Goal: Transaction & Acquisition: Purchase product/service

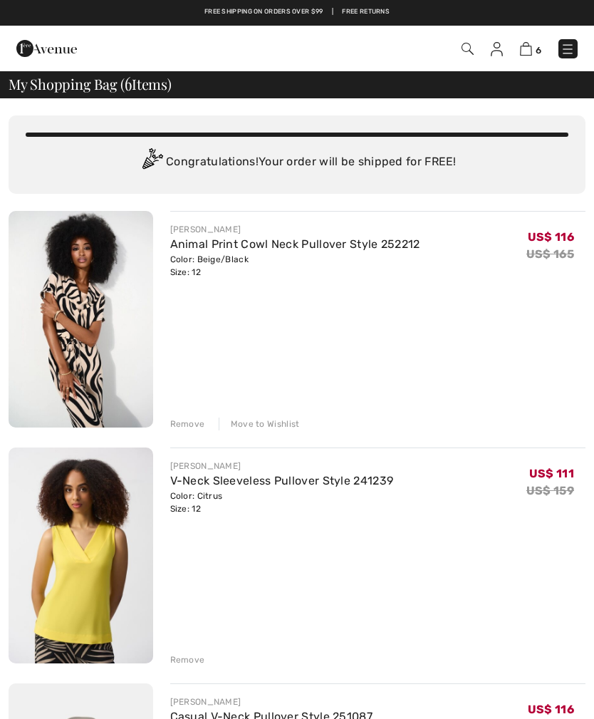
click at [217, 485] on link "V-Neck Sleeveless Pullover Style 241239" at bounding box center [282, 481] width 224 height 14
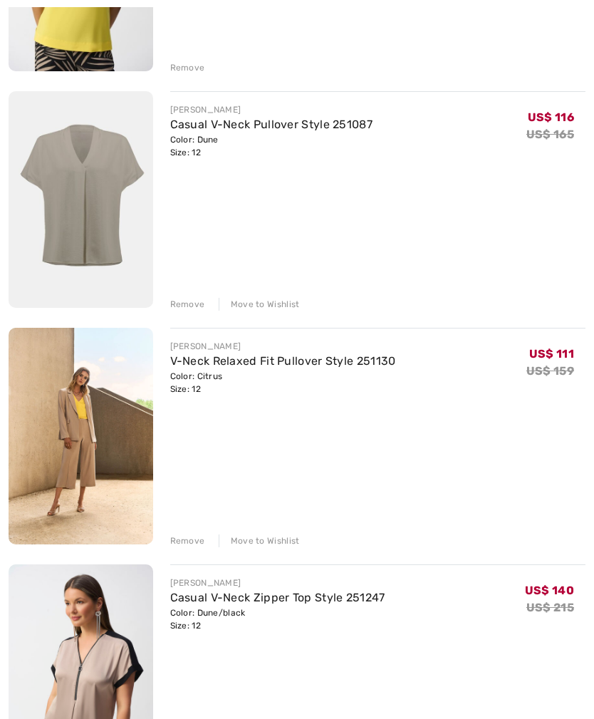
scroll to position [595, 0]
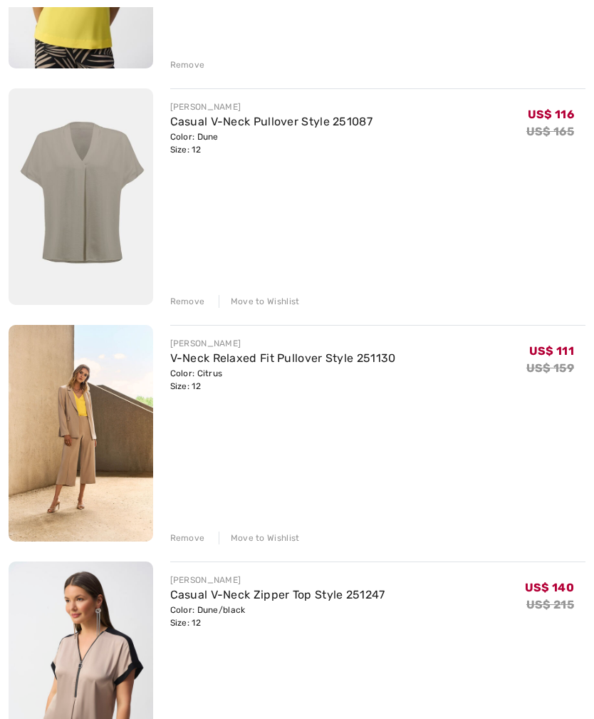
click at [81, 425] on img at bounding box center [81, 433] width 145 height 217
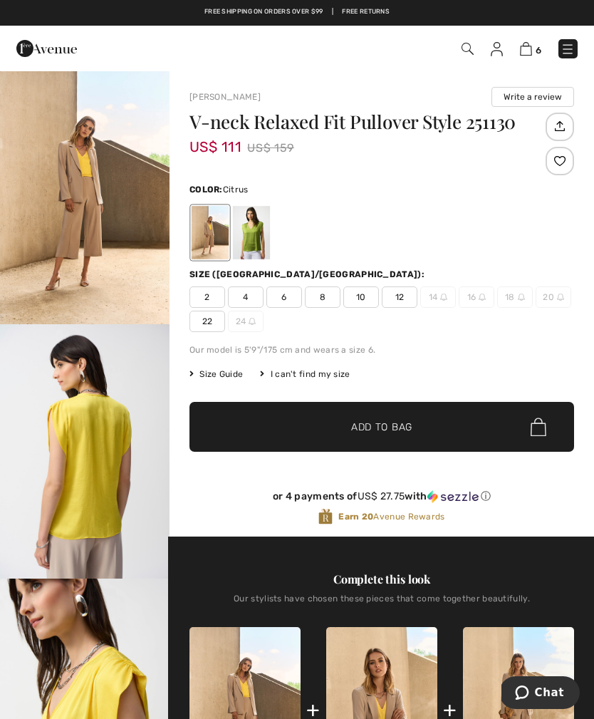
click at [398, 294] on span "12" at bounding box center [400, 296] width 36 height 21
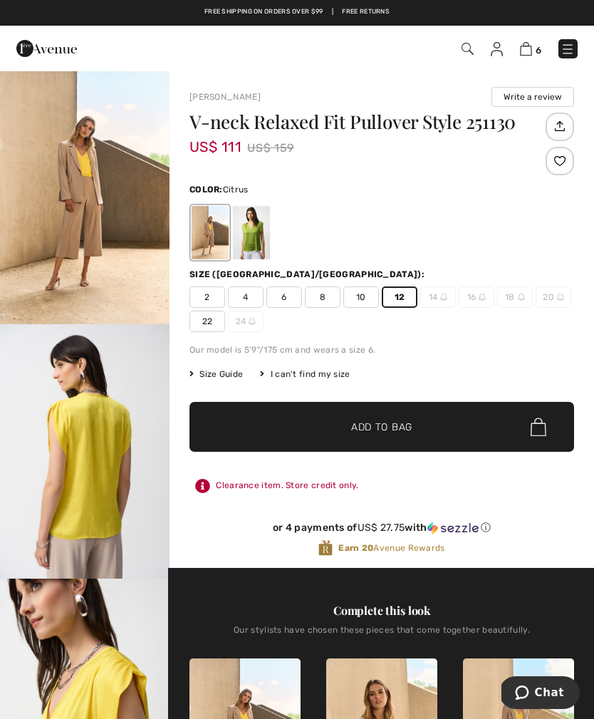
click at [524, 43] on img at bounding box center [526, 49] width 12 height 14
click at [523, 53] on img at bounding box center [526, 49] width 12 height 14
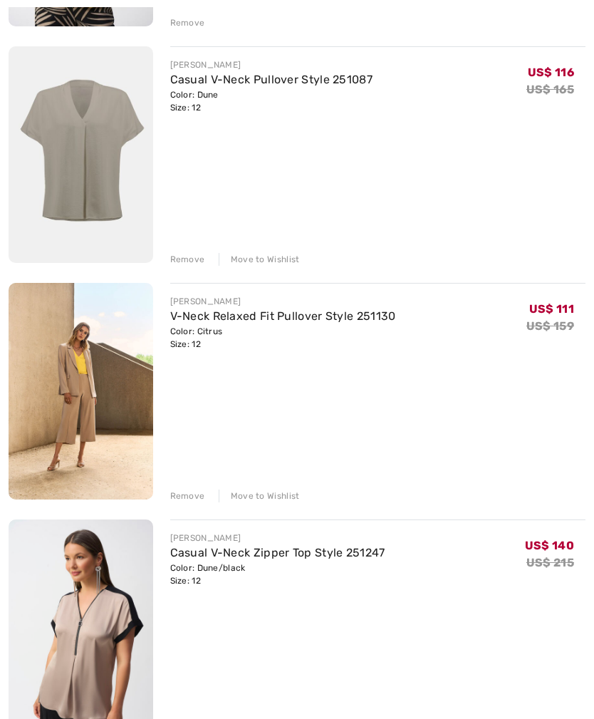
scroll to position [637, 0]
click at [304, 318] on link "V-Neck Relaxed Fit Pullover Style 251130" at bounding box center [283, 316] width 226 height 14
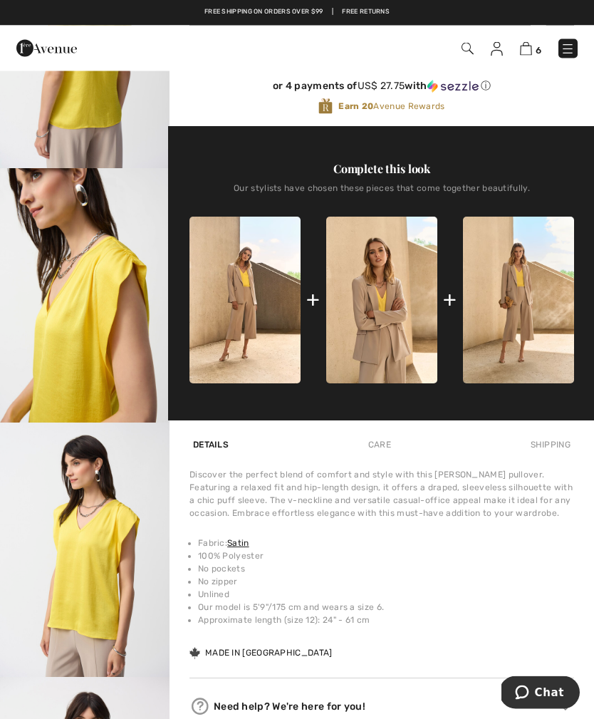
scroll to position [288, 0]
